Goal: Information Seeking & Learning: Find specific page/section

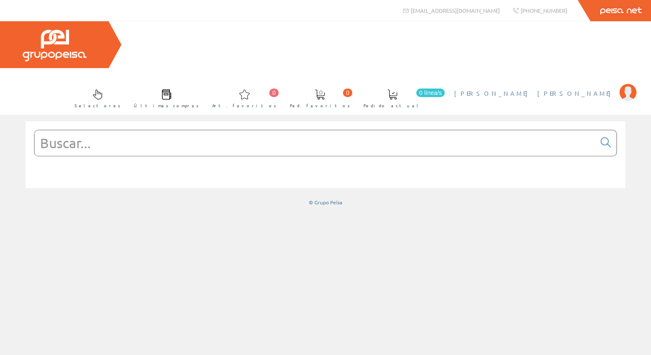
click at [562, 89] on span "[PERSON_NAME] [PERSON_NAME]" at bounding box center [534, 93] width 161 height 9
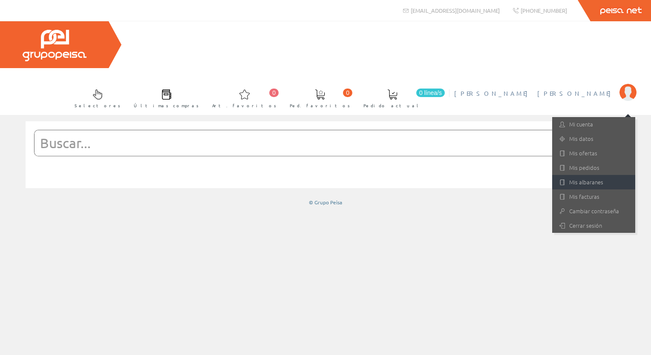
click at [564, 180] on icon at bounding box center [562, 183] width 6 height 6
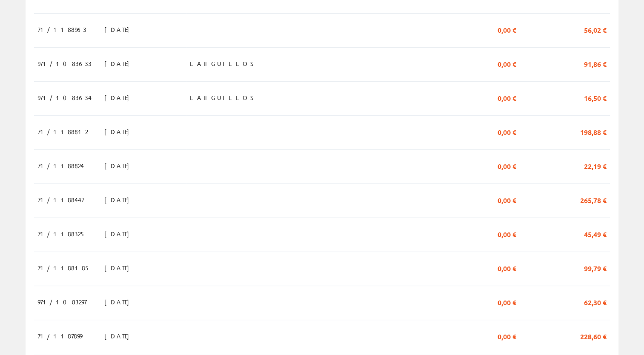
scroll to position [383, 0]
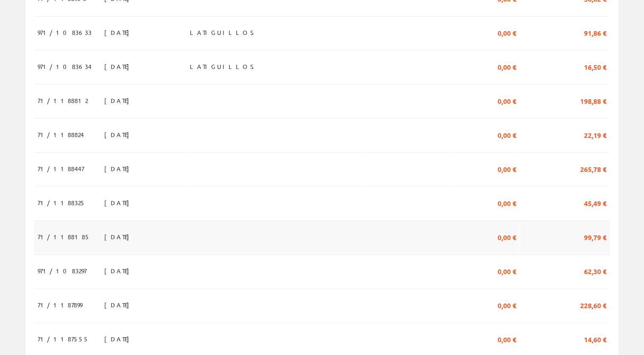
click at [234, 221] on td at bounding box center [276, 238] width 178 height 34
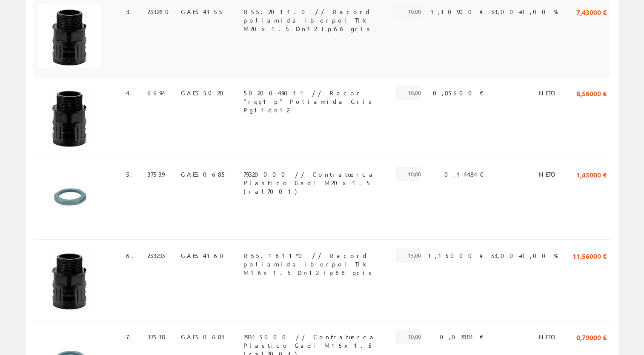
scroll to position [426, 0]
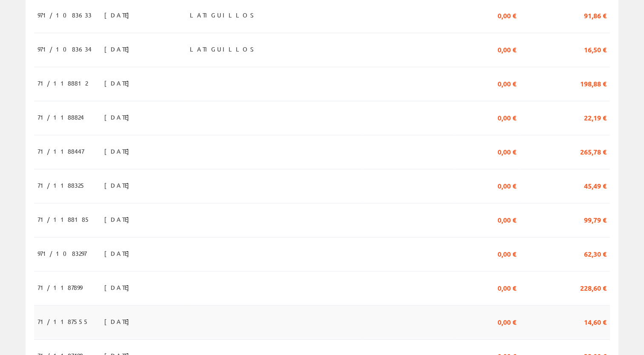
scroll to position [511, 0]
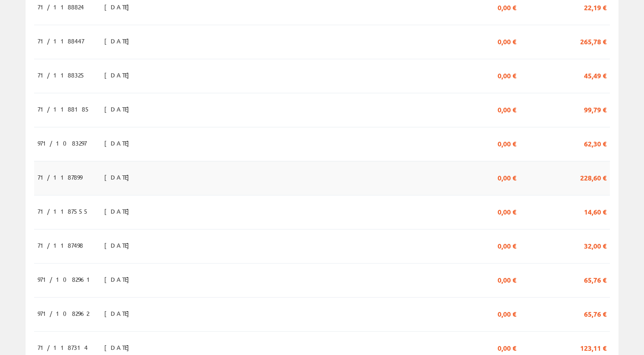
click at [124, 161] on td "[DATE]" at bounding box center [144, 178] width 86 height 34
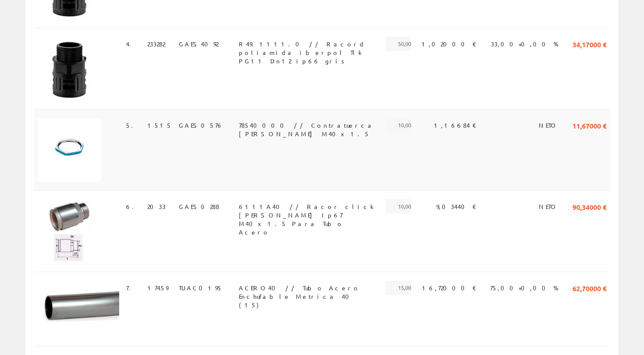
scroll to position [489, 0]
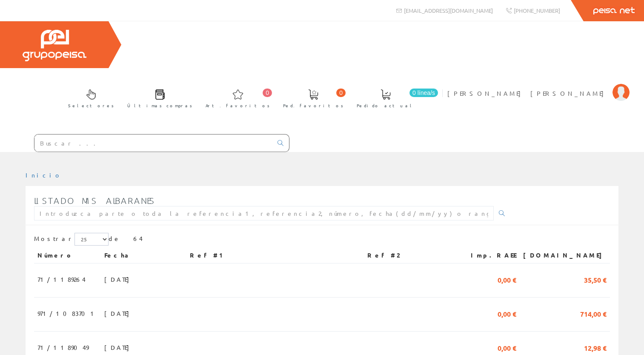
scroll to position [511, 0]
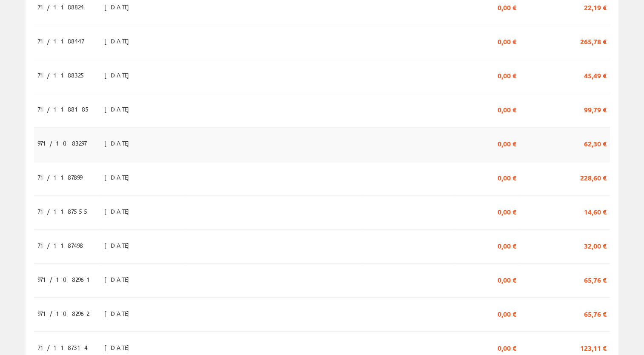
click at [120, 127] on td "15/09/2025" at bounding box center [144, 144] width 86 height 34
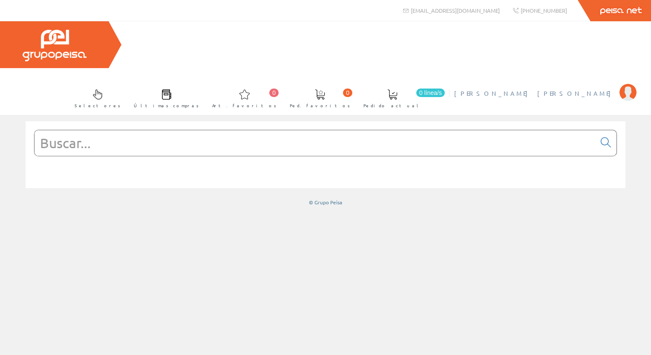
click at [537, 89] on span "[PERSON_NAME] [PERSON_NAME]" at bounding box center [534, 93] width 161 height 9
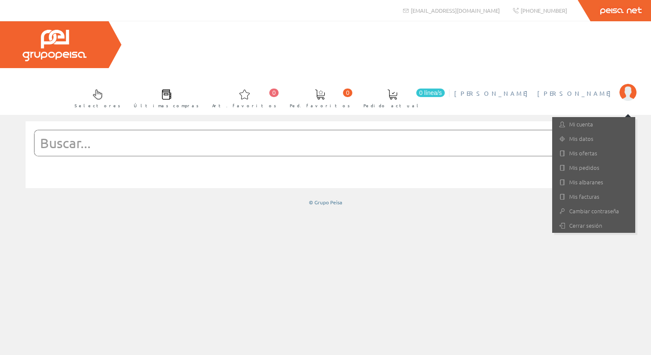
click at [150, 130] on input "text" at bounding box center [314, 143] width 561 height 26
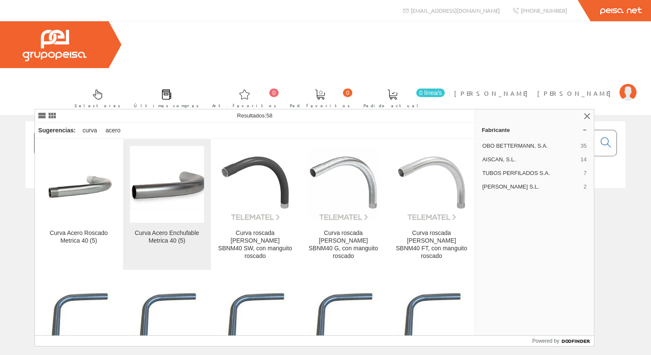
type input "CURVA ACERO M40"
click at [175, 227] on link "Curva Acero Enchufable Metrica 40 (5)" at bounding box center [167, 204] width 88 height 131
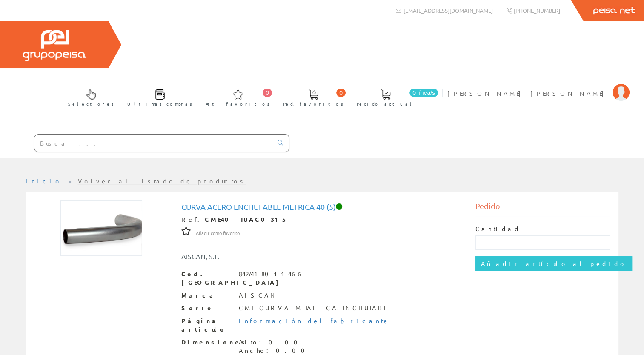
scroll to position [78, 0]
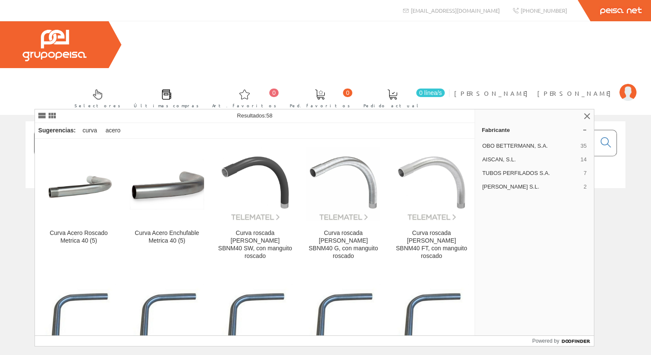
click at [165, 130] on input "CURVA ACERO M40" at bounding box center [314, 143] width 561 height 26
type input "C"
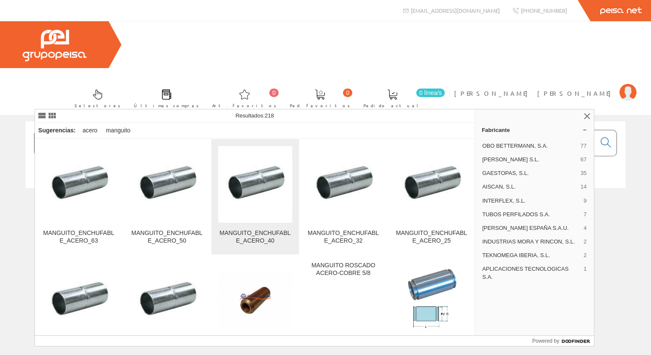
type input "MANGUITO ACERO"
click at [235, 212] on img at bounding box center [255, 184] width 74 height 59
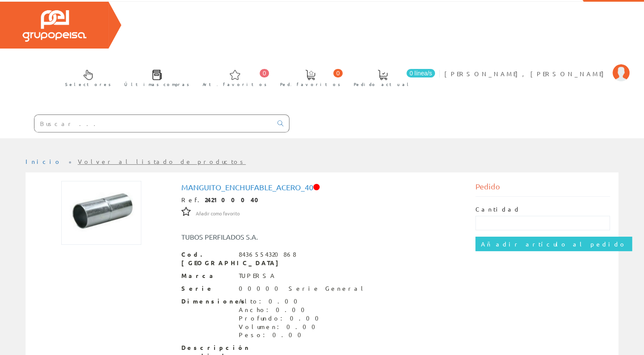
scroll to position [52, 0]
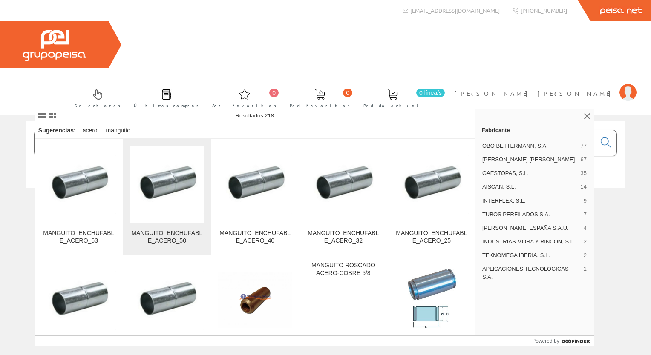
click at [157, 227] on link "MANGUITO_ENCHUFABLE_ACERO_50" at bounding box center [167, 196] width 88 height 115
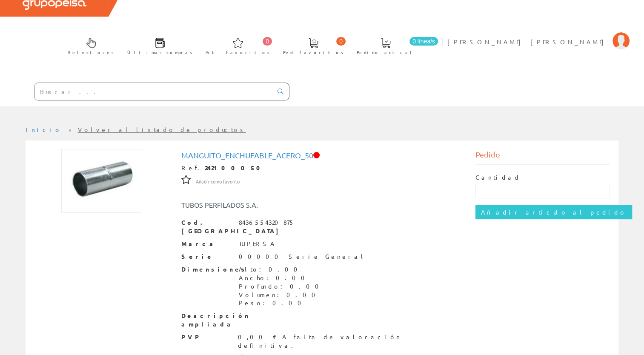
scroll to position [52, 0]
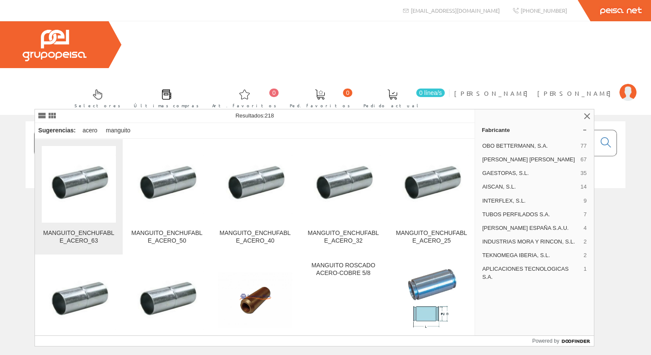
click at [94, 197] on img at bounding box center [79, 184] width 74 height 59
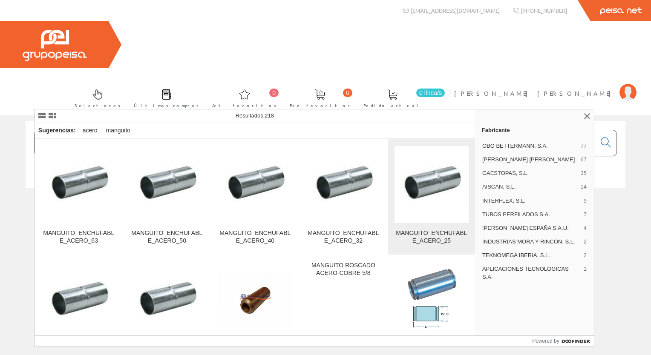
click at [416, 231] on div "MANGUITO_ENCHUFABLE_ACERO_25" at bounding box center [431, 237] width 74 height 15
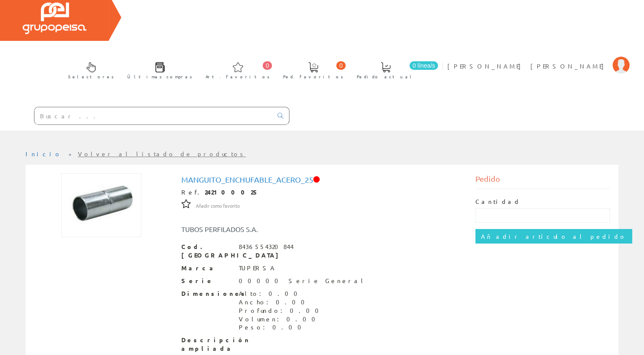
scroll to position [52, 0]
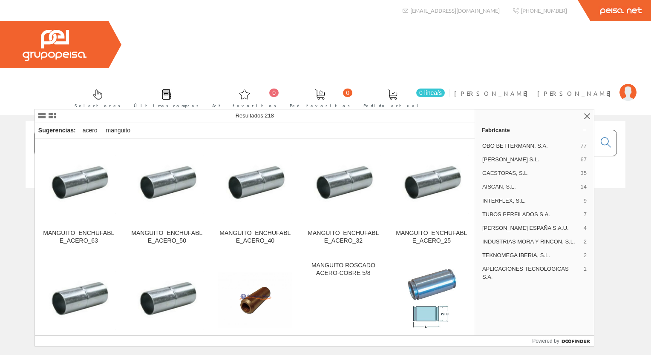
click at [170, 130] on input "MANGUITO ACERO" at bounding box center [314, 143] width 561 height 26
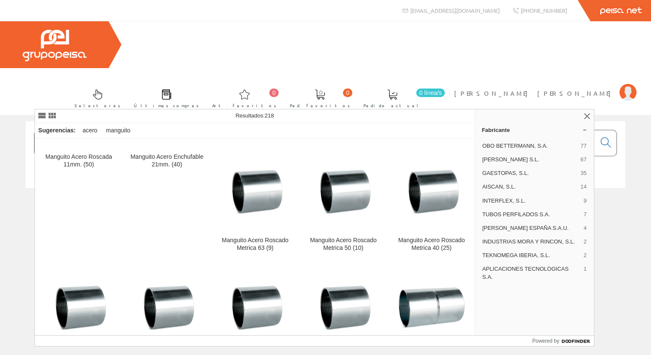
scroll to position [554, 0]
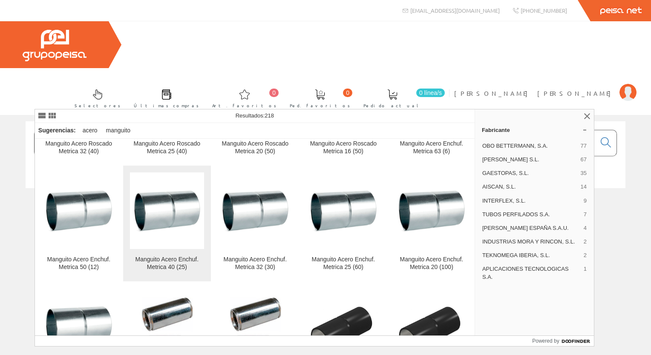
click at [172, 233] on img at bounding box center [167, 211] width 74 height 49
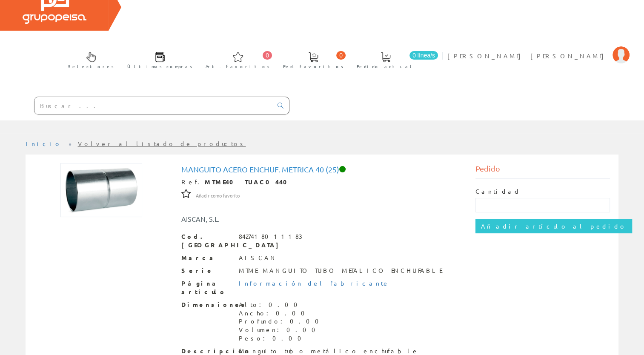
scroll to position [78, 0]
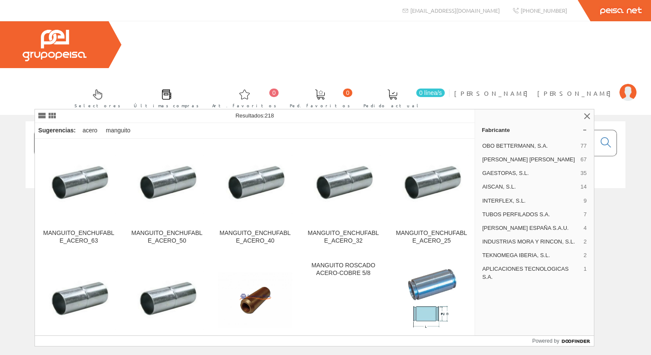
drag, startPoint x: 180, startPoint y: 100, endPoint x: -2, endPoint y: 85, distance: 182.5
click at [0, 85] on html "[EMAIL_ADDRESS][DOMAIN_NAME] [PHONE_NUMBER] 0 0" at bounding box center [325, 177] width 651 height 355
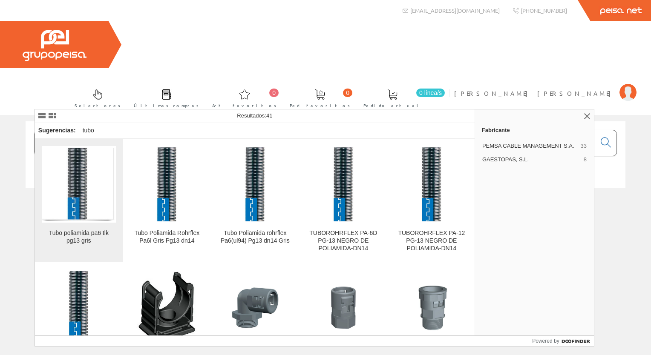
type input "TUBO POLIAMIDA PG13"
click at [98, 235] on div "Tubo poliamida pa6 tlk pg13 gris" at bounding box center [79, 237] width 74 height 15
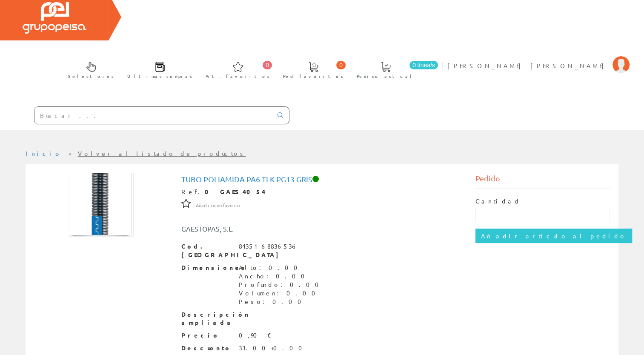
scroll to position [40, 0]
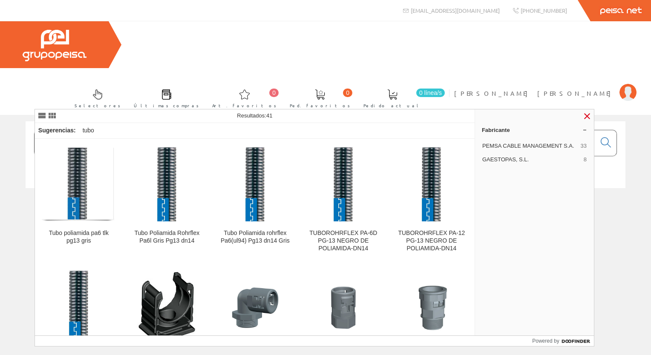
click at [583, 114] on link at bounding box center [587, 116] width 10 height 10
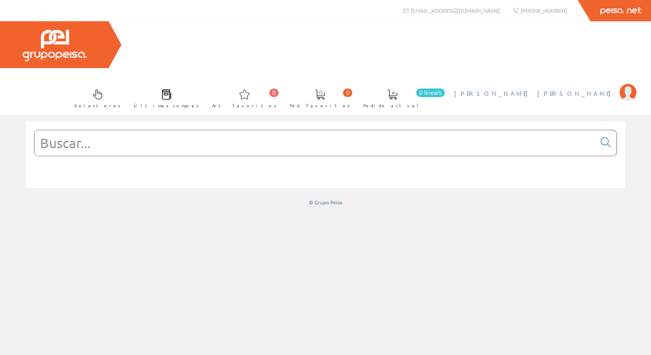
click at [562, 89] on span "[PERSON_NAME] [PERSON_NAME]" at bounding box center [534, 93] width 161 height 9
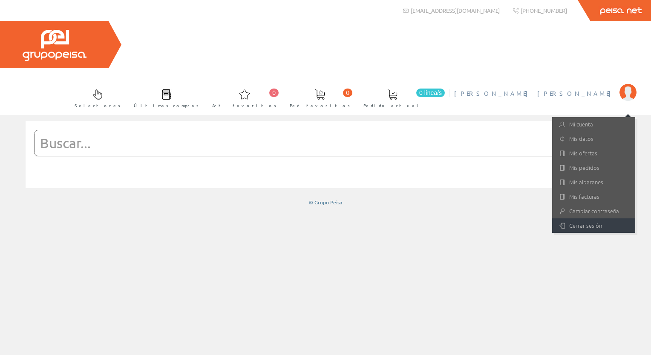
click at [575, 218] on link "Cerrar sesión" at bounding box center [593, 225] width 83 height 14
